Goal: Task Accomplishment & Management: Manage account settings

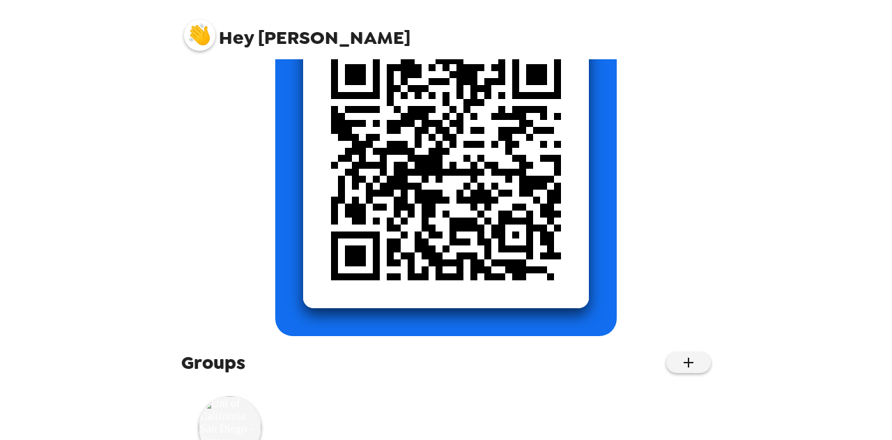
scroll to position [244, 0]
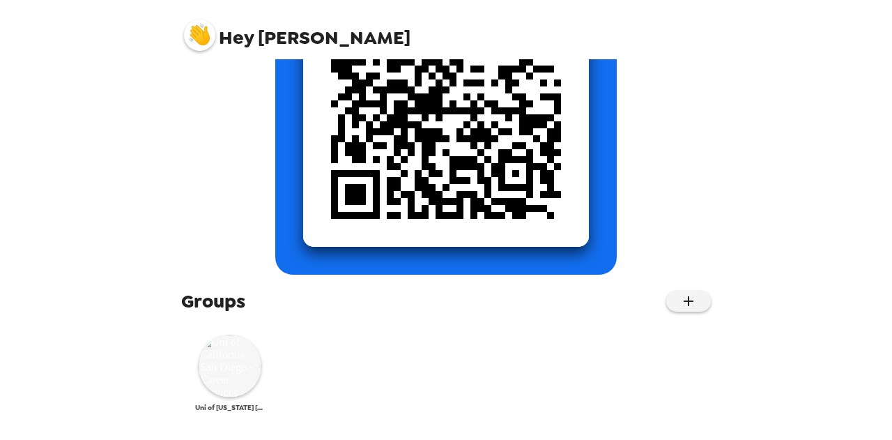
click at [238, 366] on img at bounding box center [230, 365] width 63 height 63
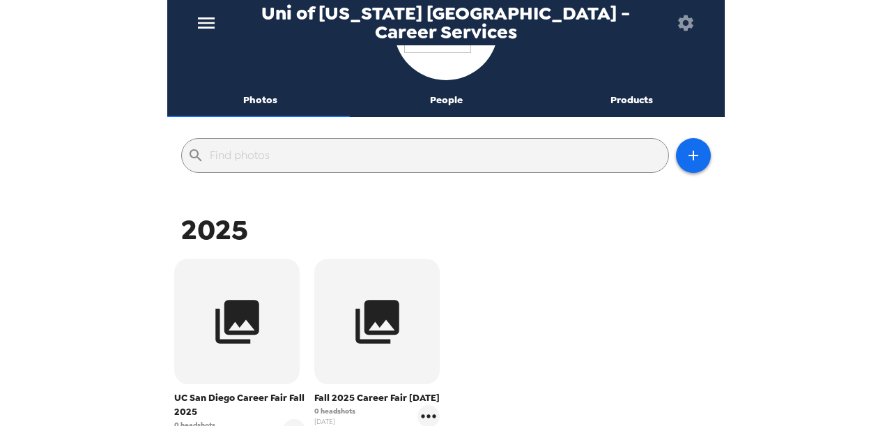
scroll to position [209, 0]
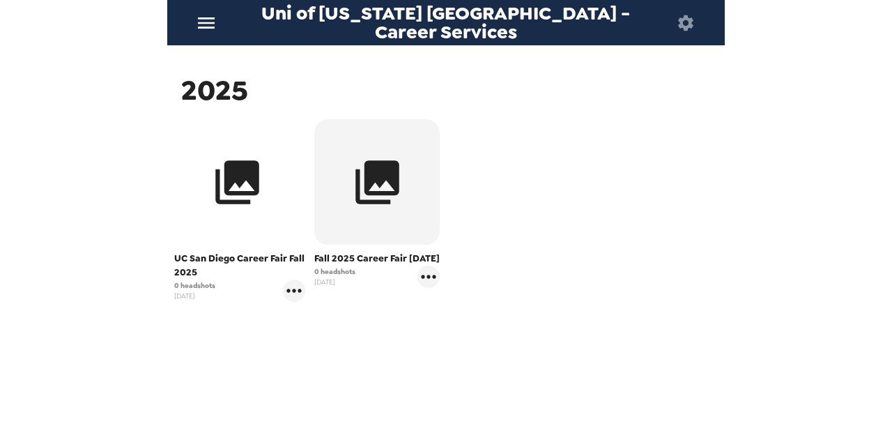
click at [222, 187] on icon "button" at bounding box center [237, 182] width 52 height 52
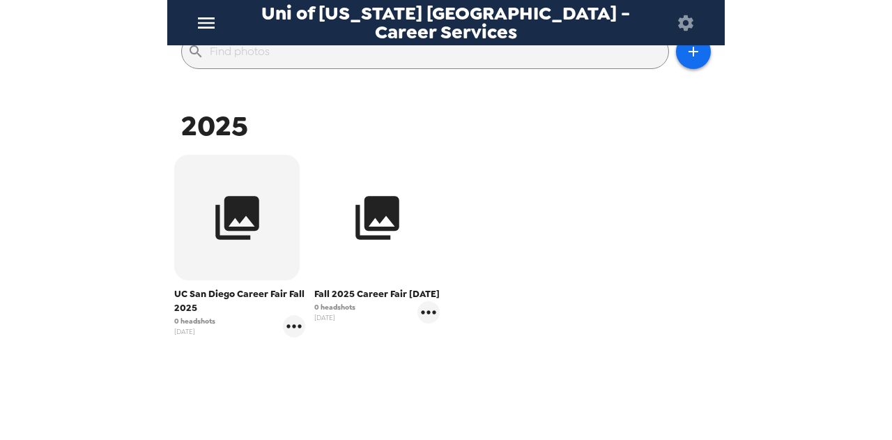
scroll to position [139, 0]
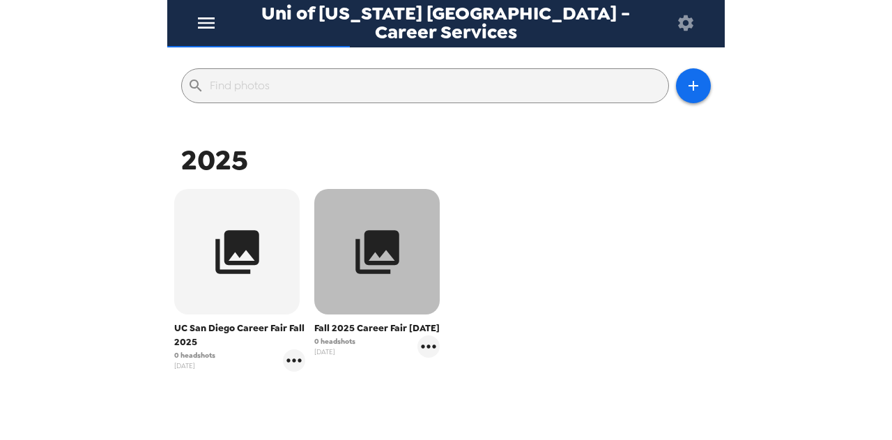
click at [358, 279] on button "button" at bounding box center [376, 251] width 125 height 125
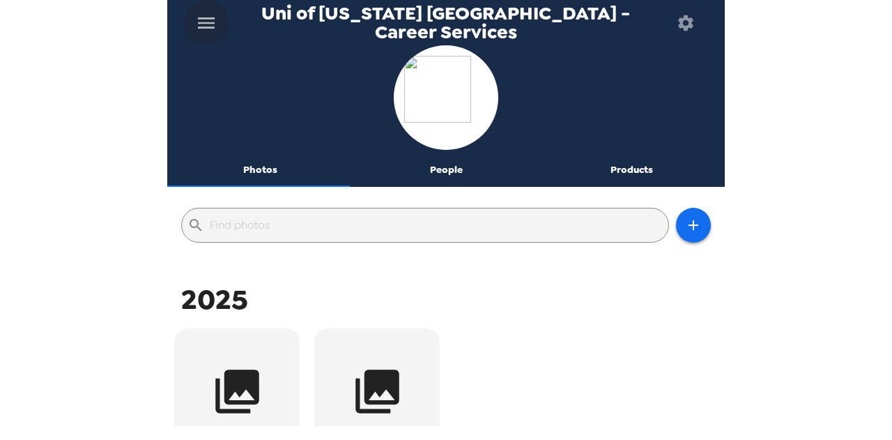
click at [208, 31] on icon "menu" at bounding box center [206, 23] width 22 height 22
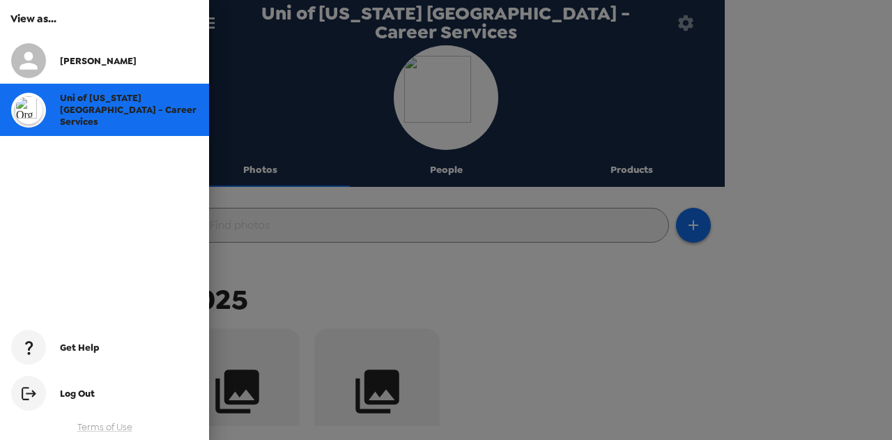
click at [402, 282] on div at bounding box center [446, 220] width 892 height 440
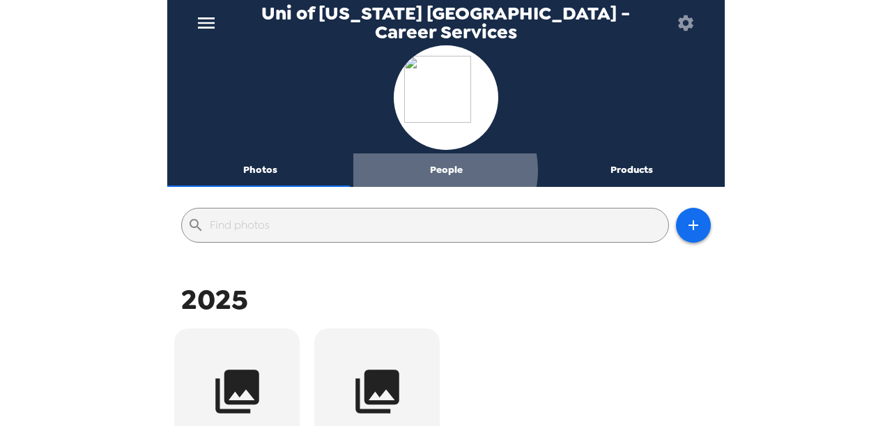
click at [440, 170] on button "People" at bounding box center [446, 169] width 186 height 33
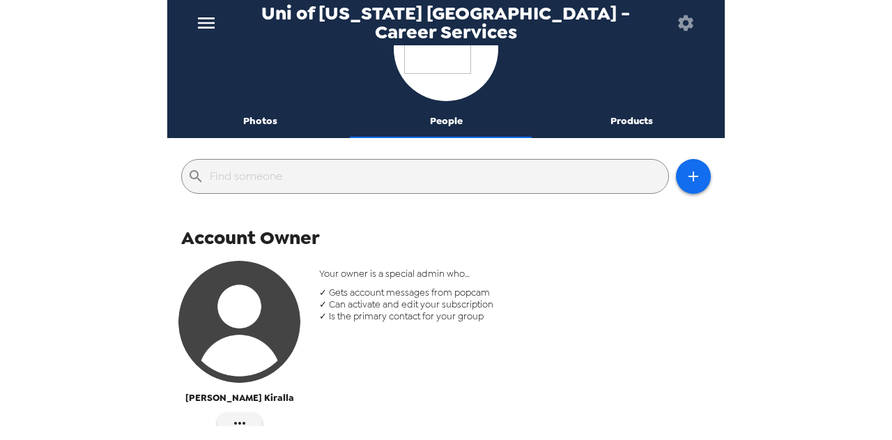
scroll to position [25, 0]
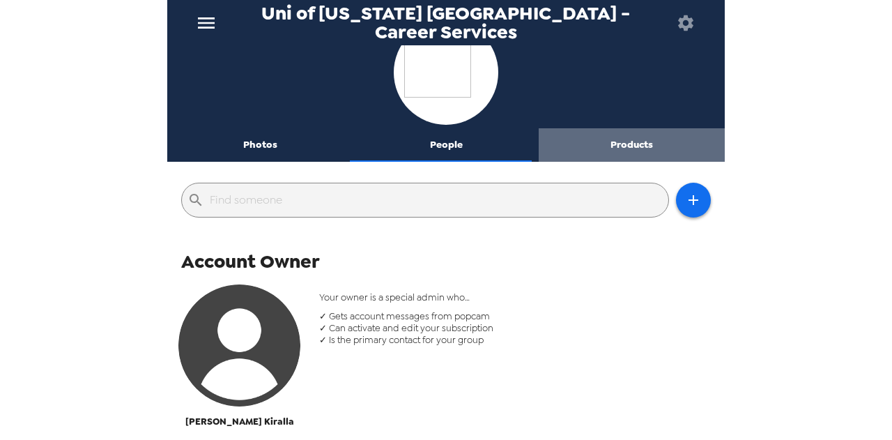
click at [630, 141] on button "Products" at bounding box center [631, 144] width 186 height 33
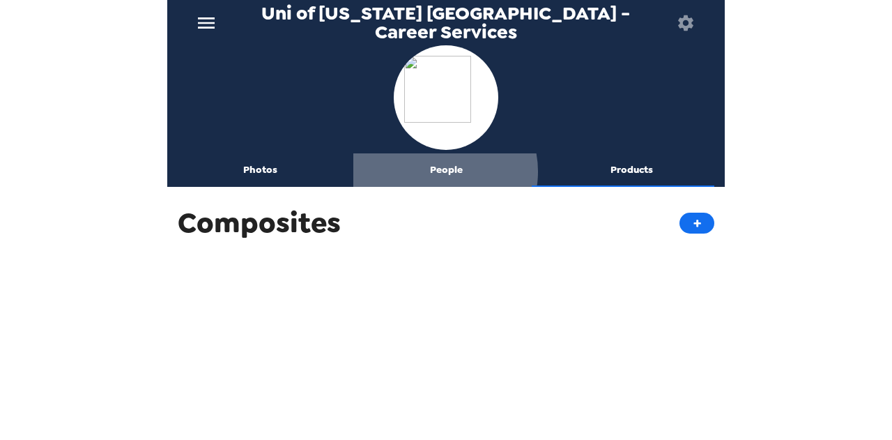
click at [437, 171] on button "People" at bounding box center [446, 169] width 186 height 33
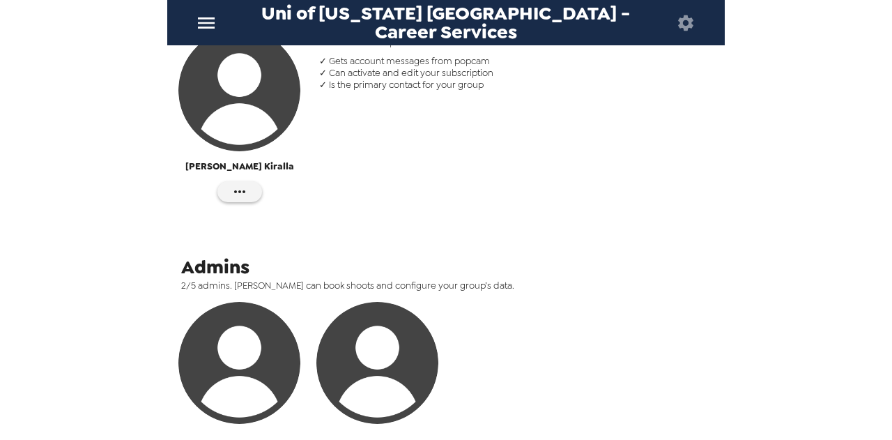
scroll to position [25, 0]
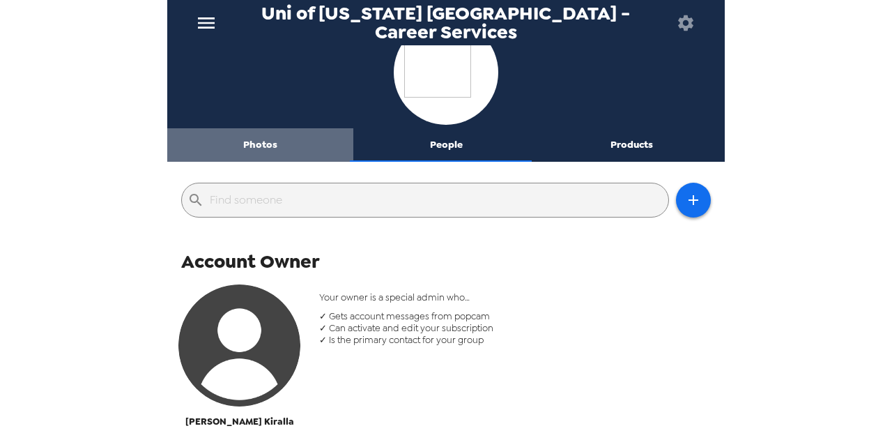
click at [261, 148] on button "Photos" at bounding box center [260, 144] width 186 height 33
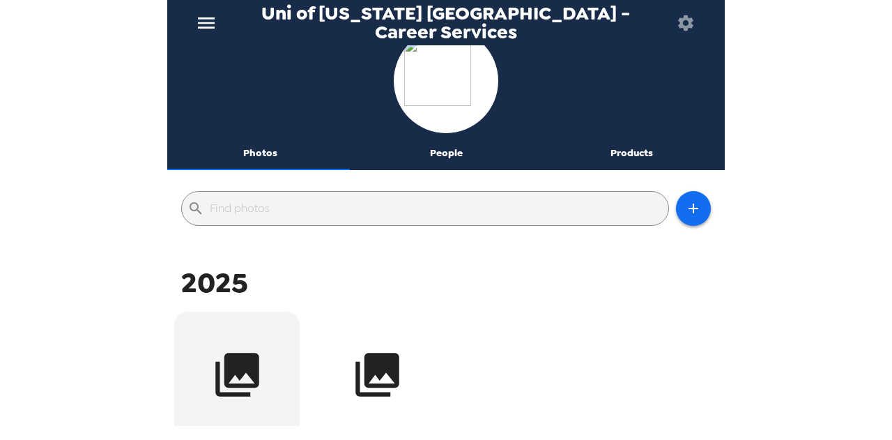
scroll to position [0, 0]
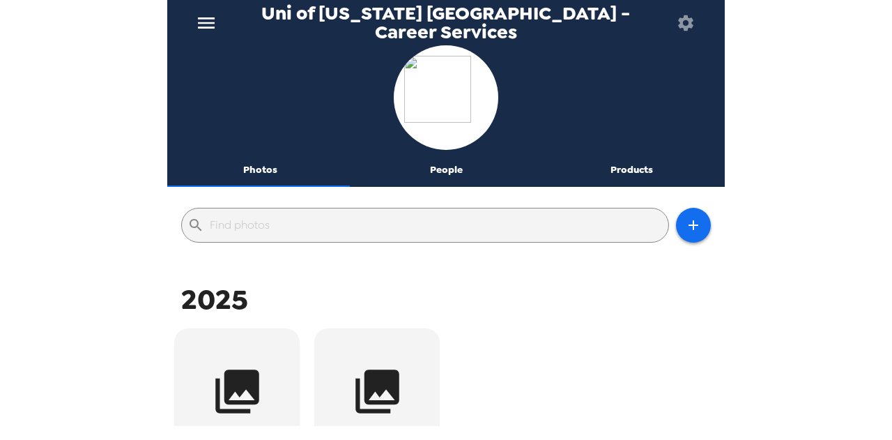
click at [249, 172] on button "Photos" at bounding box center [260, 169] width 186 height 33
click at [210, 24] on icon "menu" at bounding box center [206, 23] width 22 height 22
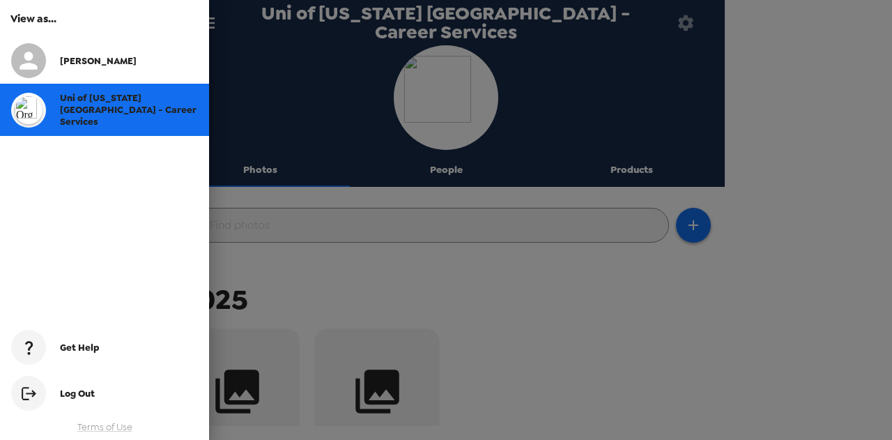
click at [85, 115] on span "Uni of [US_STATE] [GEOGRAPHIC_DATA] - Career Services" at bounding box center [128, 110] width 137 height 36
click at [665, 290] on div at bounding box center [446, 220] width 892 height 440
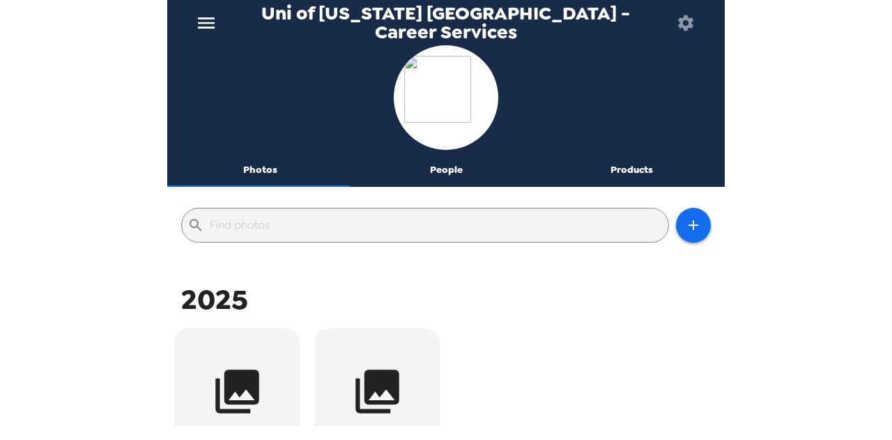
click at [213, 36] on button "menu" at bounding box center [206, 22] width 45 height 45
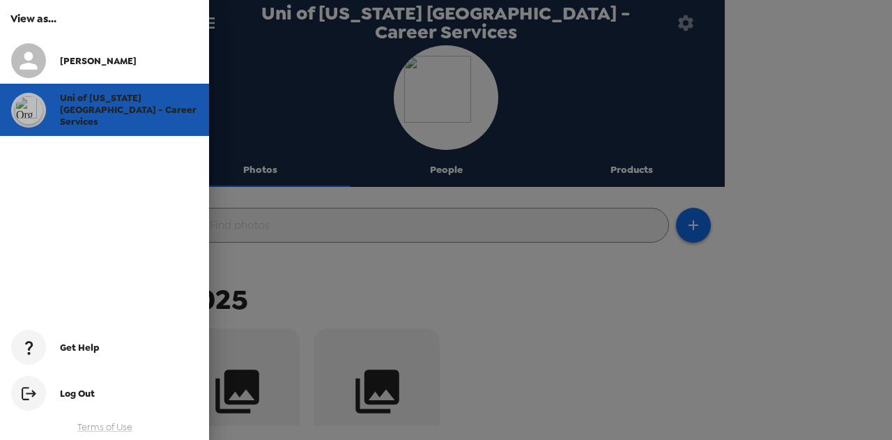
click at [93, 109] on span "Uni of [US_STATE] [GEOGRAPHIC_DATA] - Career Services" at bounding box center [128, 110] width 137 height 36
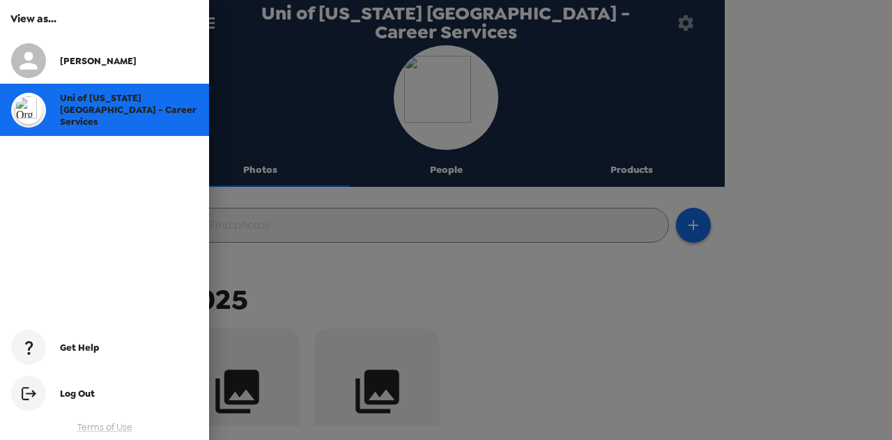
click at [534, 278] on div at bounding box center [446, 220] width 892 height 440
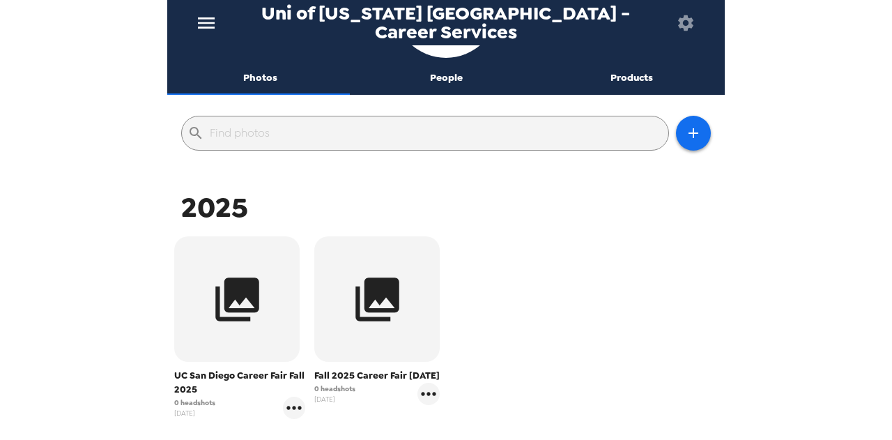
scroll to position [224, 0]
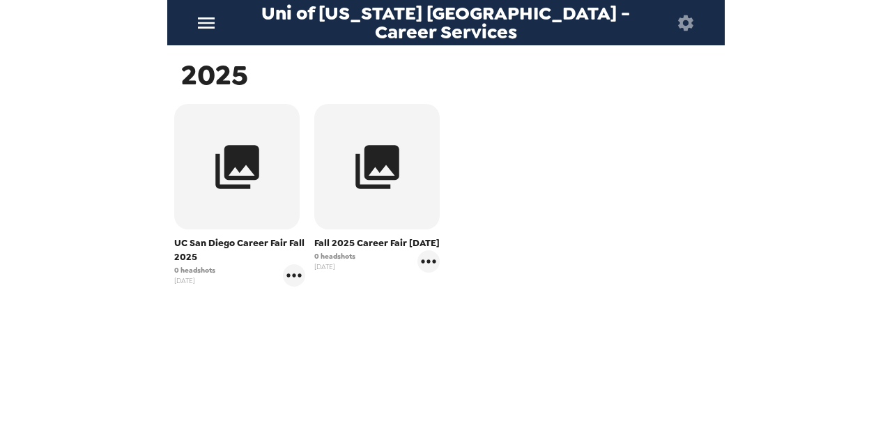
click at [205, 20] on icon "menu" at bounding box center [206, 23] width 22 height 22
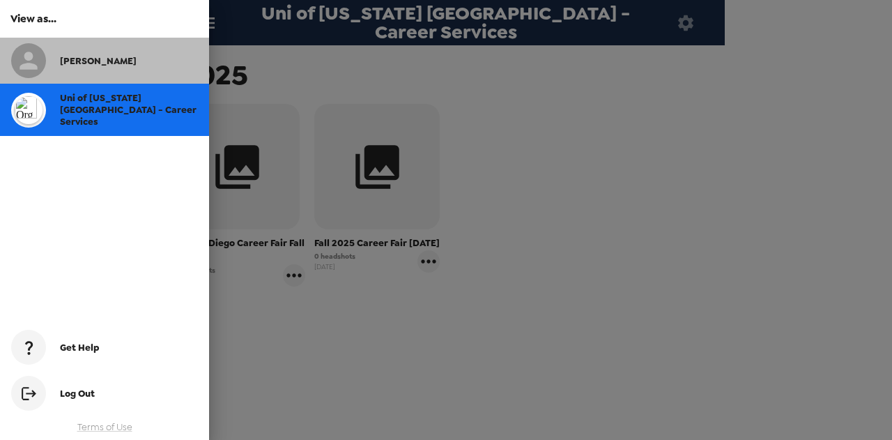
click at [75, 65] on span "[PERSON_NAME]" at bounding box center [98, 61] width 77 height 12
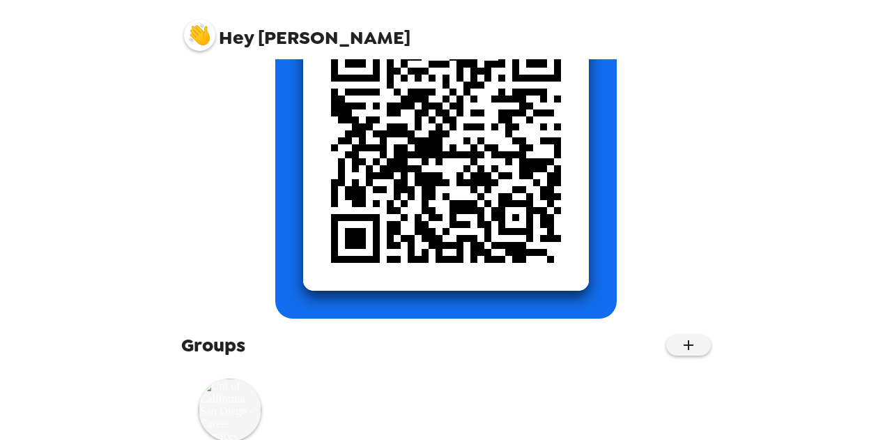
scroll to position [244, 0]
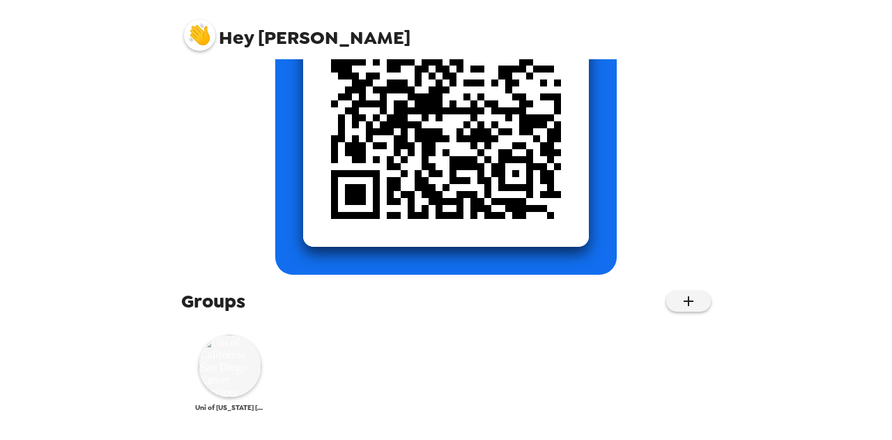
click at [242, 372] on img at bounding box center [230, 365] width 63 height 63
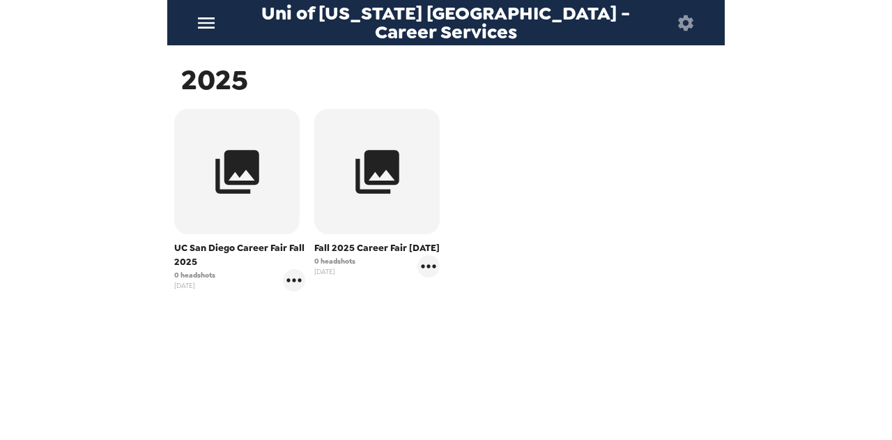
scroll to position [224, 0]
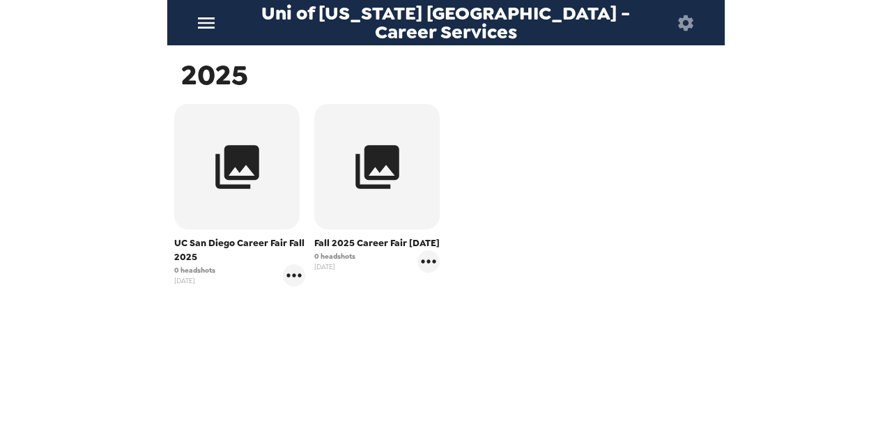
click at [365, 185] on icon "button" at bounding box center [377, 167] width 44 height 44
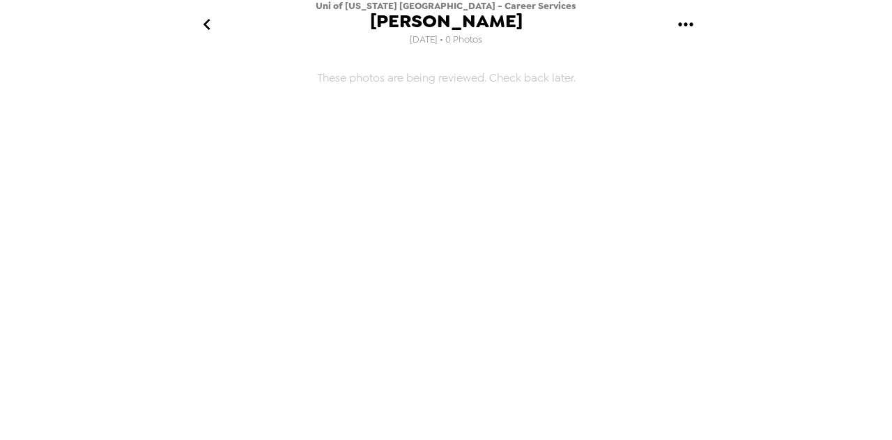
click at [683, 23] on icon "gallery menu" at bounding box center [685, 24] width 22 height 22
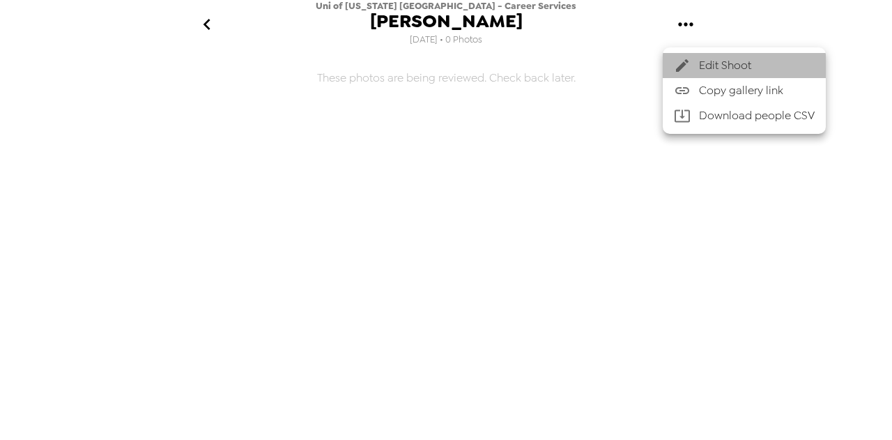
click at [717, 68] on span "Edit Shoot" at bounding box center [757, 65] width 116 height 17
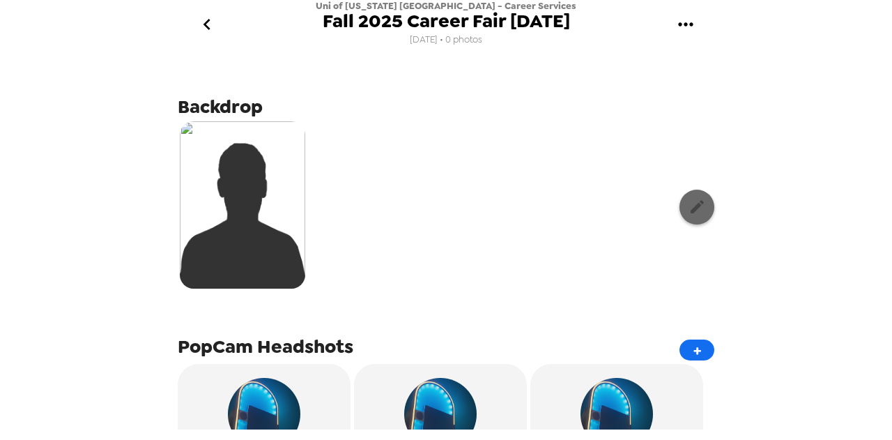
click at [690, 203] on icon "button" at bounding box center [696, 206] width 13 height 13
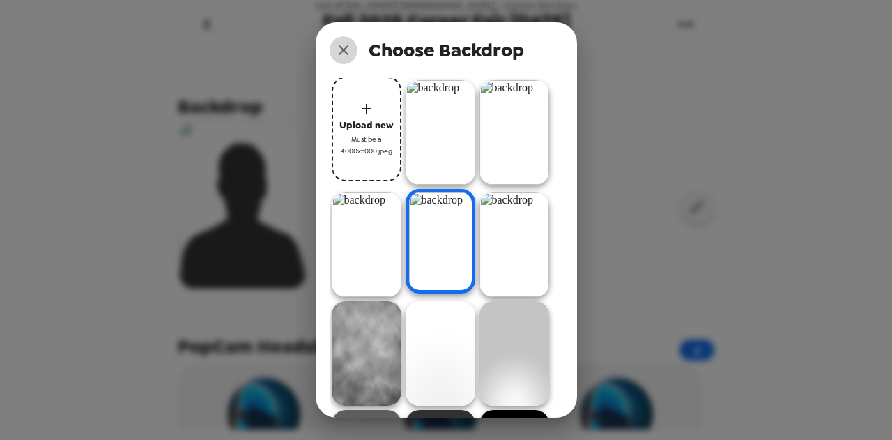
click at [344, 49] on icon "close" at bounding box center [344, 50] width 10 height 10
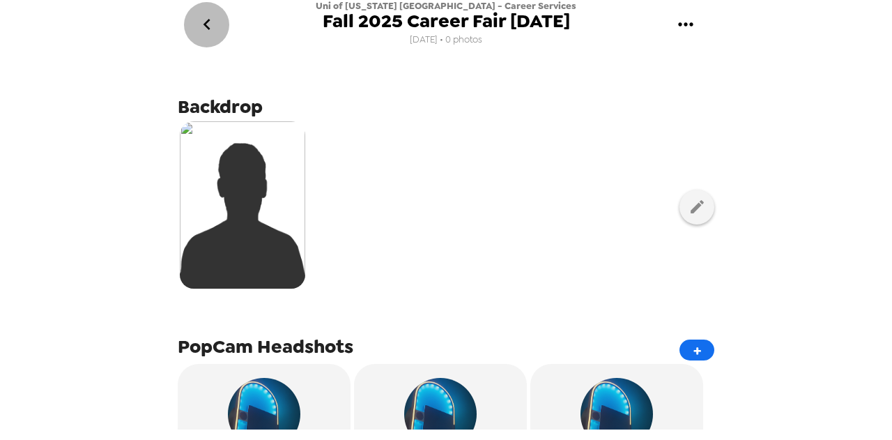
click at [202, 25] on icon "go back" at bounding box center [207, 24] width 22 height 22
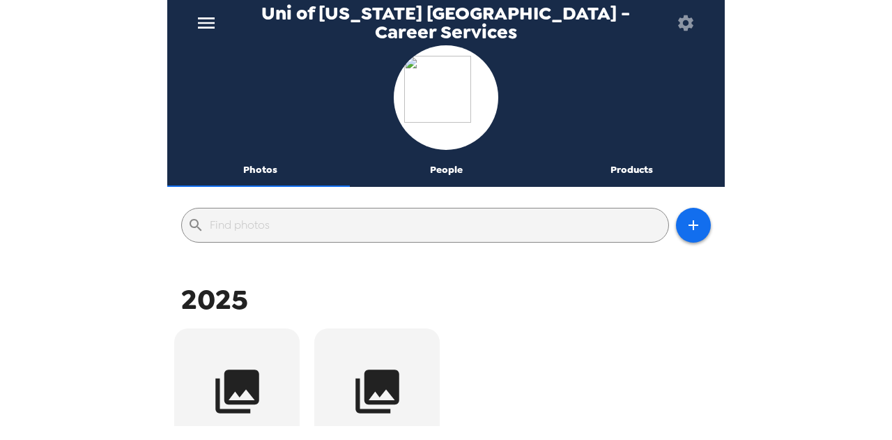
scroll to position [224, 0]
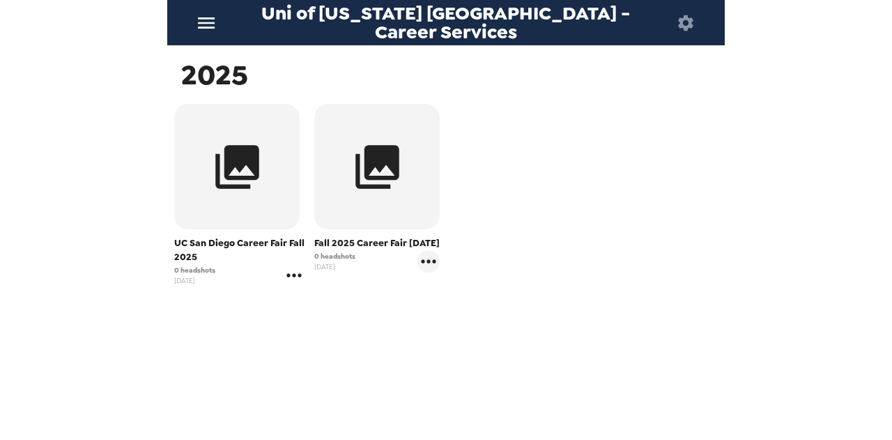
click at [293, 279] on icon "gallery menu" at bounding box center [294, 275] width 22 height 22
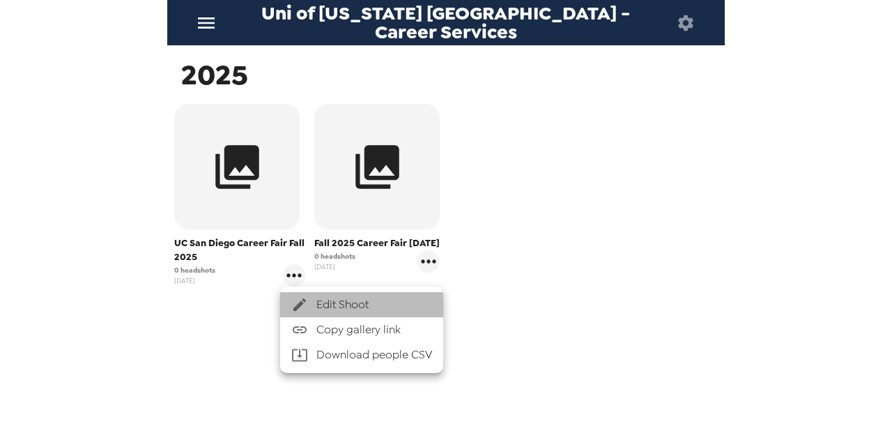
click at [331, 304] on span "Edit Shoot" at bounding box center [374, 304] width 116 height 17
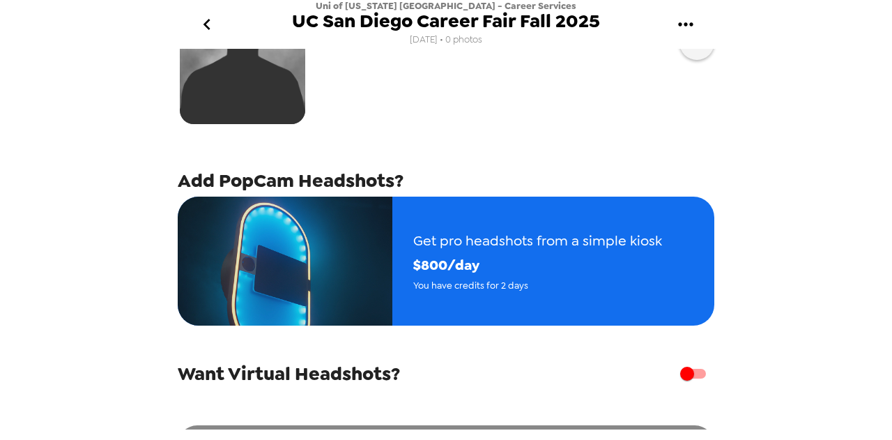
scroll to position [262, 0]
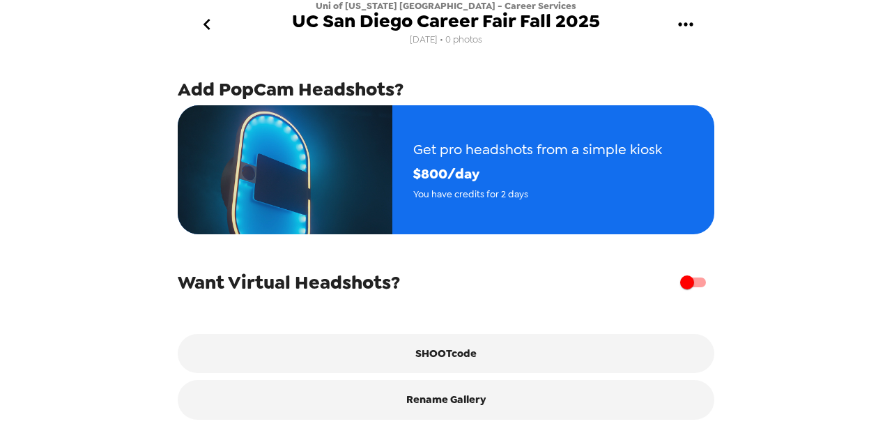
click at [688, 282] on input "checkbox" at bounding box center [686, 282] width 79 height 26
checkbox input "true"
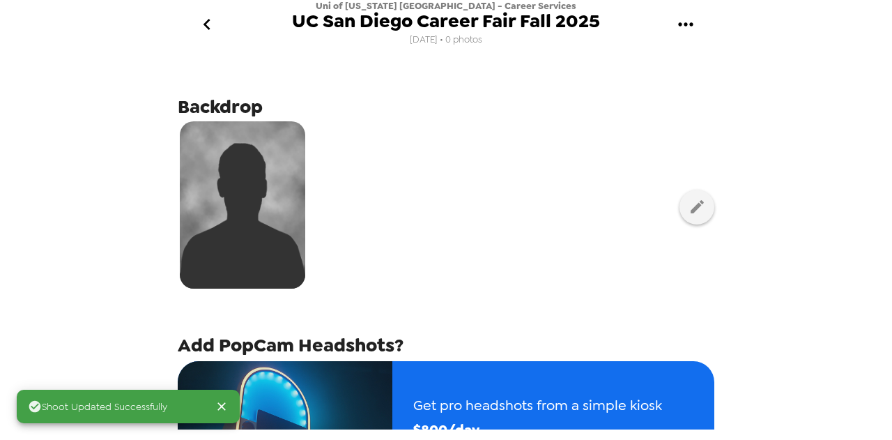
scroll to position [0, 0]
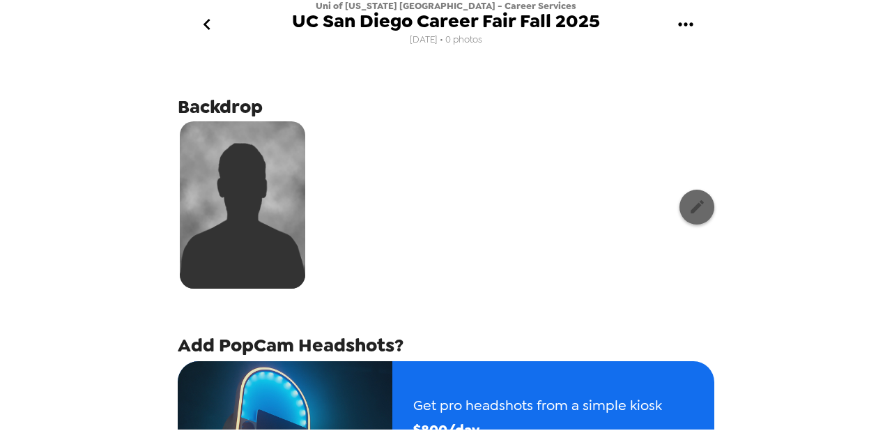
click at [695, 211] on button "button" at bounding box center [696, 206] width 35 height 35
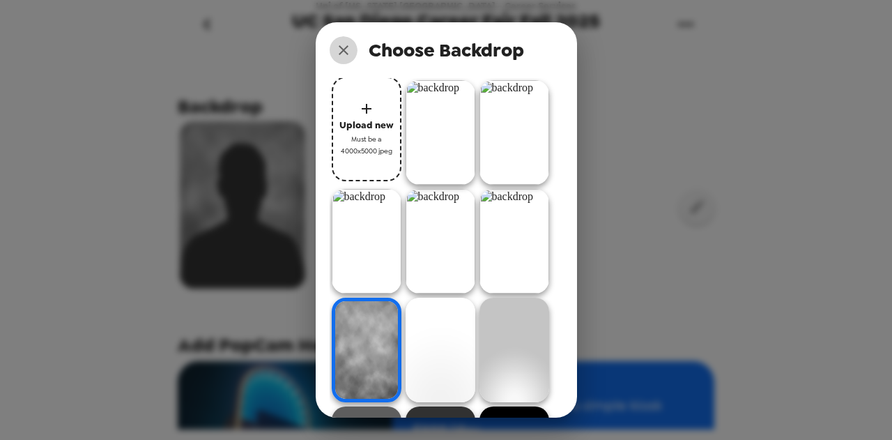
click at [343, 55] on icon "close" at bounding box center [343, 50] width 17 height 17
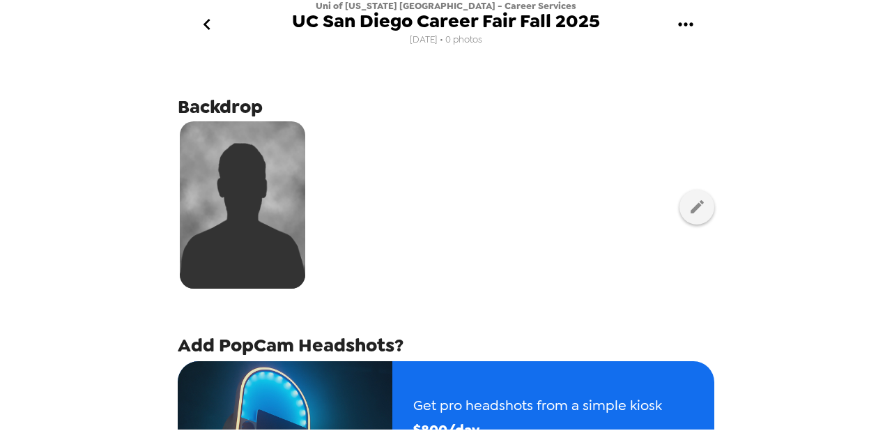
click at [201, 20] on icon "go back" at bounding box center [207, 24] width 22 height 22
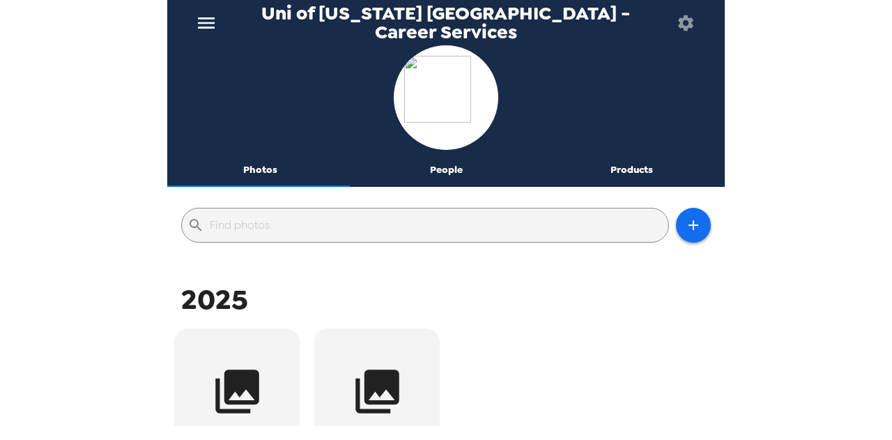
scroll to position [224, 0]
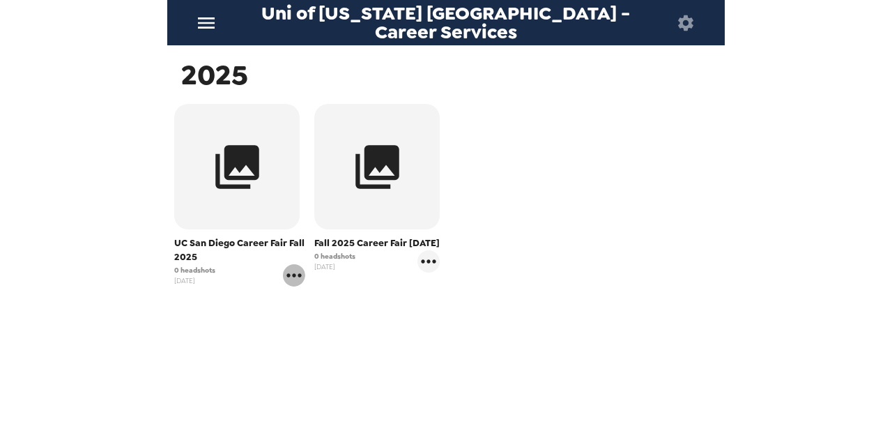
click at [287, 274] on icon "gallery menu" at bounding box center [294, 275] width 22 height 22
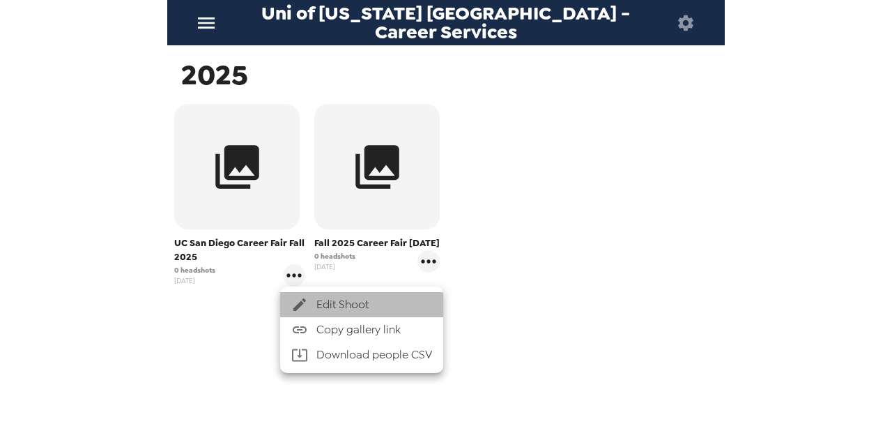
click at [351, 300] on span "Edit Shoot" at bounding box center [374, 304] width 116 height 17
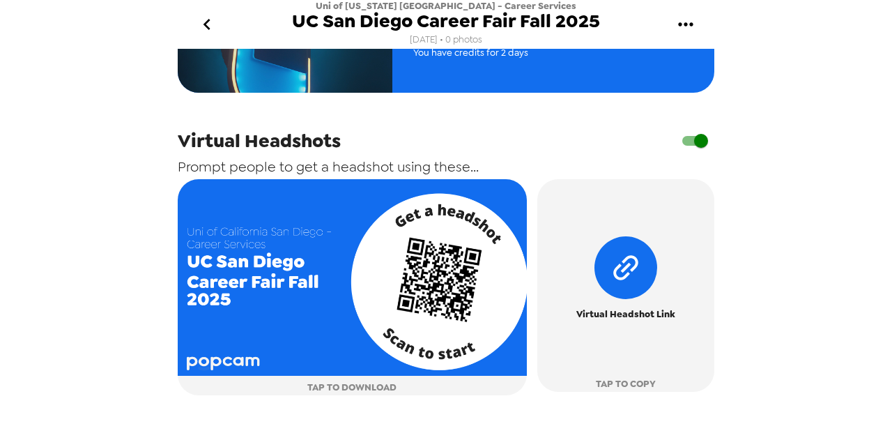
scroll to position [357, 0]
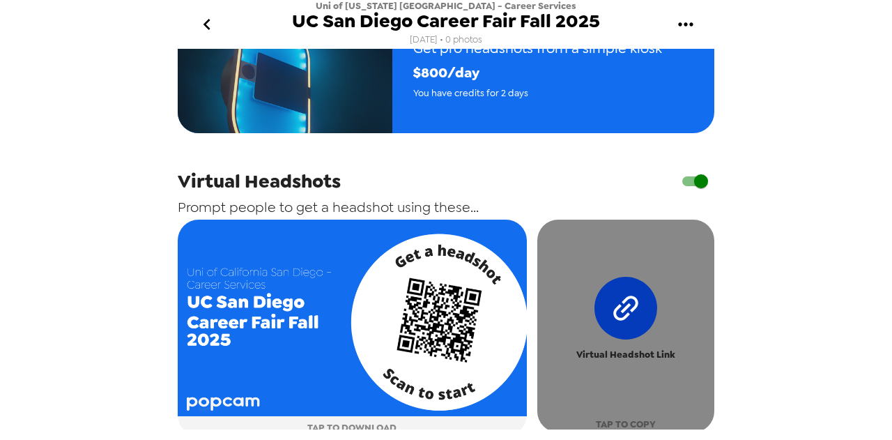
click at [623, 313] on icon "button" at bounding box center [625, 308] width 88 height 88
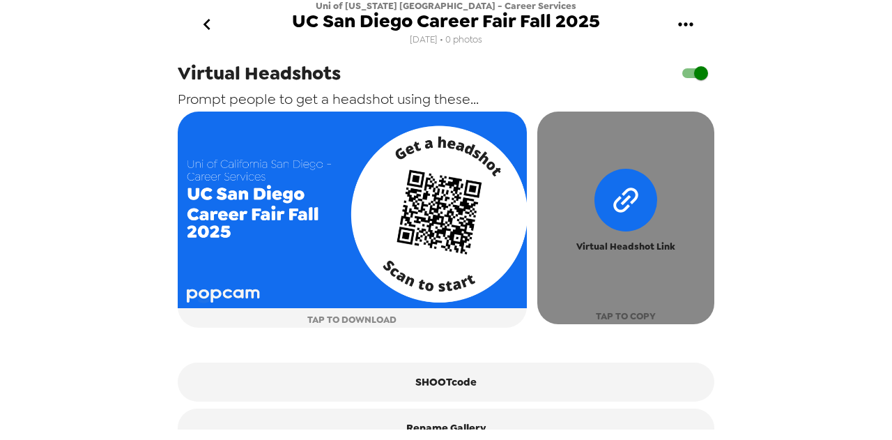
scroll to position [496, 0]
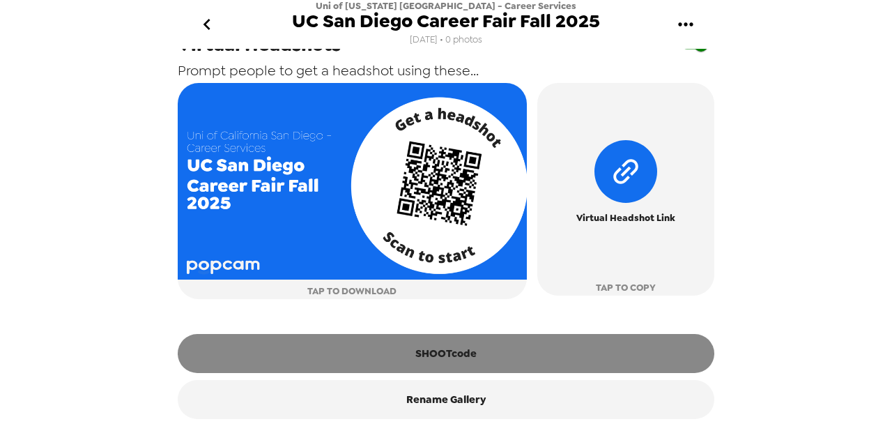
click at [440, 348] on button "SHOOTcode" at bounding box center [446, 353] width 536 height 39
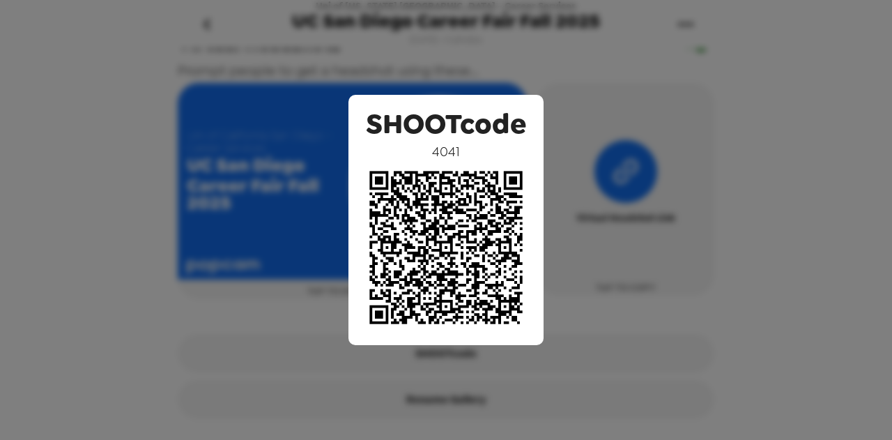
click at [146, 311] on div "SHOOTcode 4041" at bounding box center [446, 220] width 892 height 440
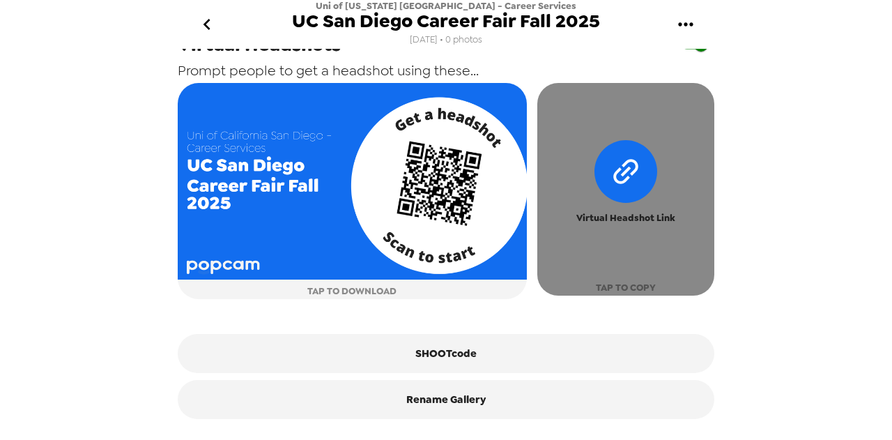
click at [614, 219] on span "Virtual Headshot Link" at bounding box center [625, 218] width 99 height 16
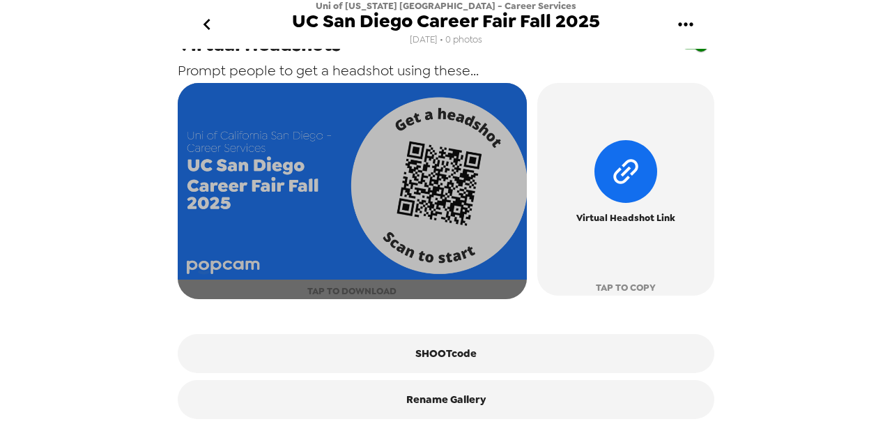
click at [344, 294] on span "TAP TO DOWNLOAD" at bounding box center [351, 291] width 89 height 16
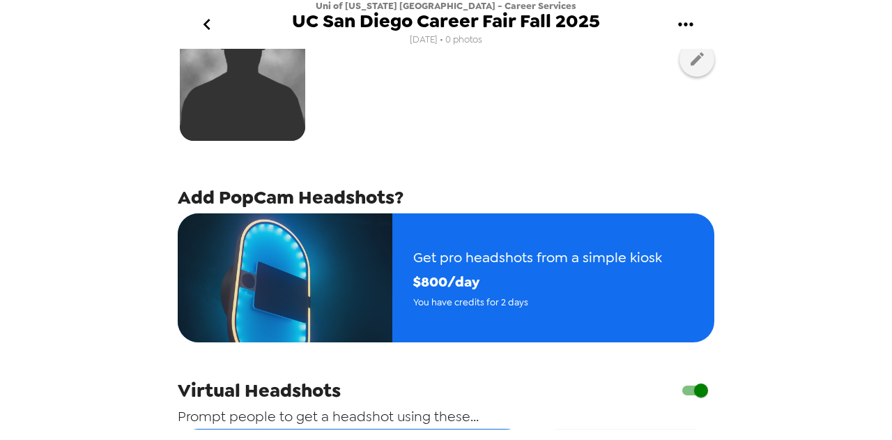
scroll to position [0, 0]
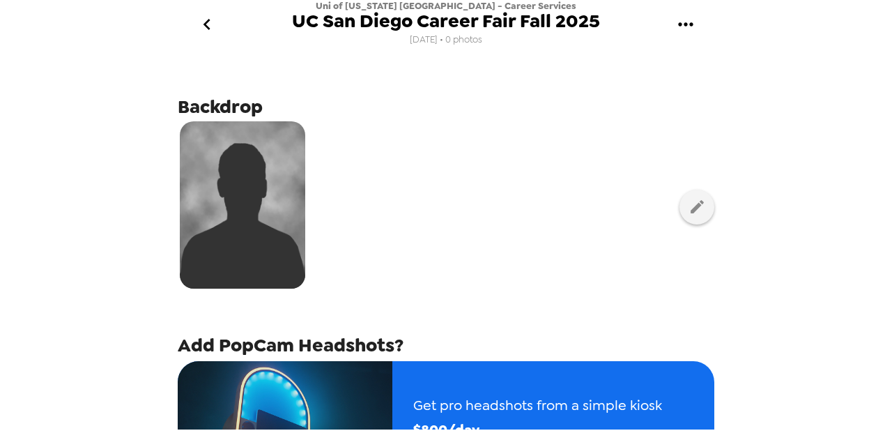
click at [206, 26] on icon "go back" at bounding box center [207, 24] width 22 height 22
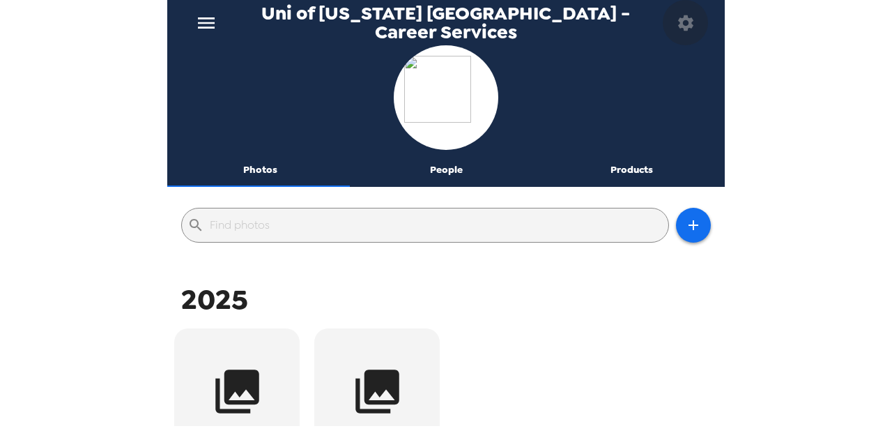
click at [678, 23] on icon "button" at bounding box center [686, 23] width 20 height 20
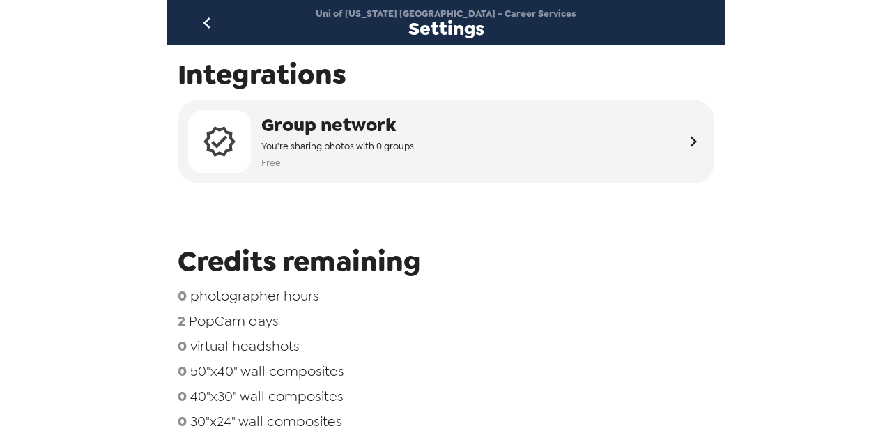
click at [197, 22] on icon "go back" at bounding box center [207, 23] width 22 height 22
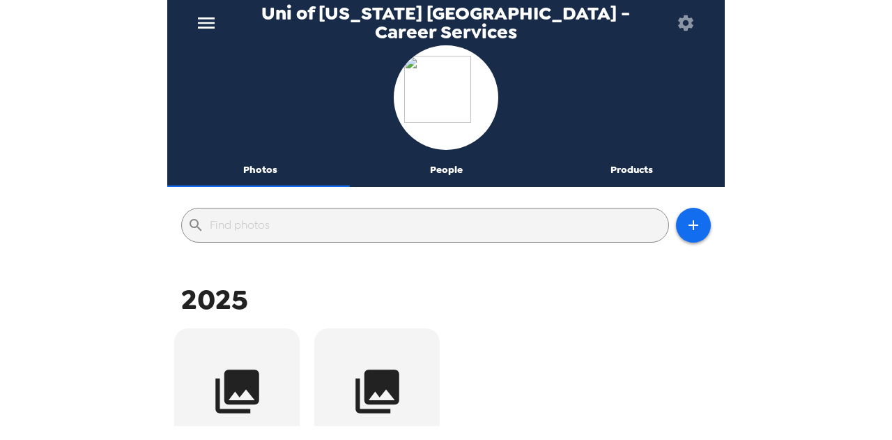
click at [215, 24] on icon "menu" at bounding box center [206, 23] width 22 height 22
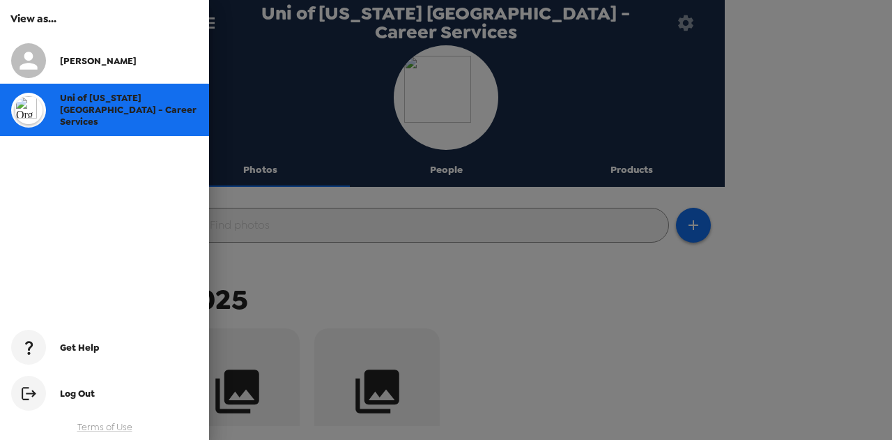
click at [95, 395] on div "Log Out" at bounding box center [129, 393] width 138 height 12
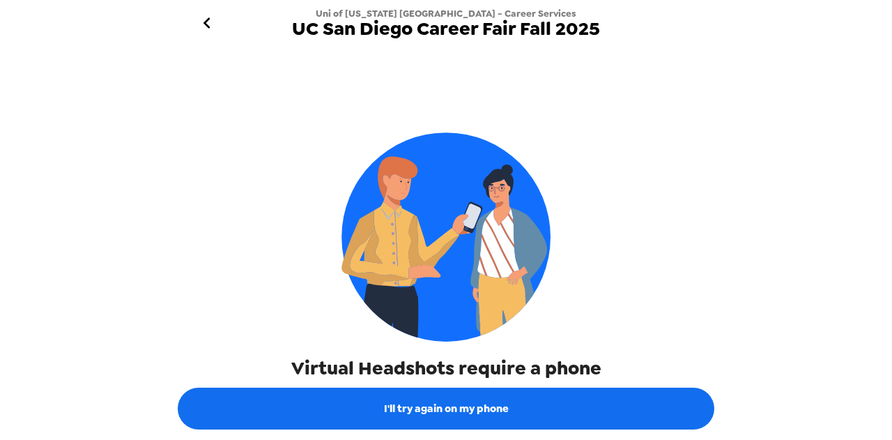
click at [216, 18] on icon "go back" at bounding box center [207, 23] width 22 height 22
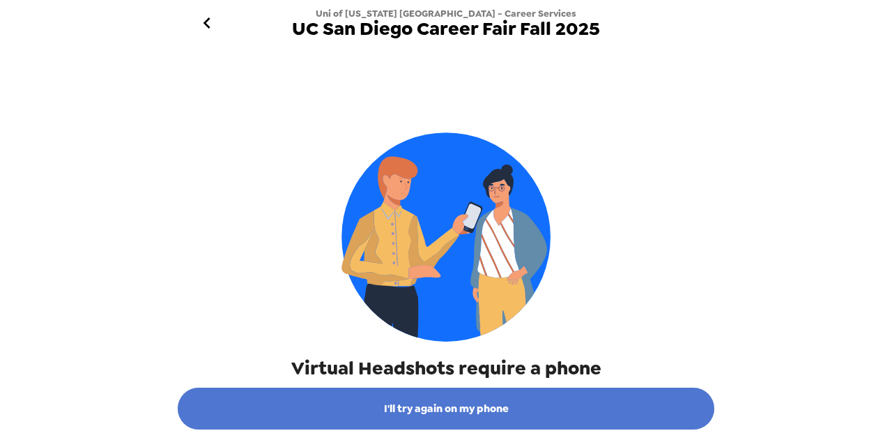
click at [476, 416] on button "I'll try again on my phone" at bounding box center [446, 408] width 536 height 42
